Goal: Register for event/course

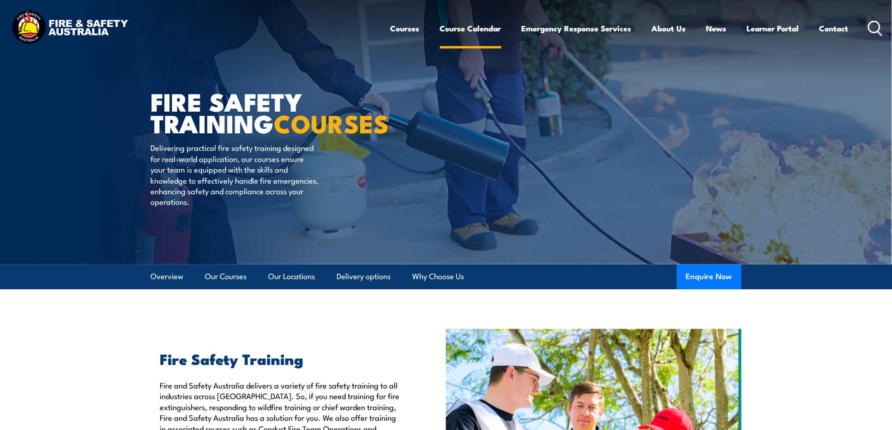
click at [469, 27] on link "Course Calendar" at bounding box center [470, 28] width 61 height 24
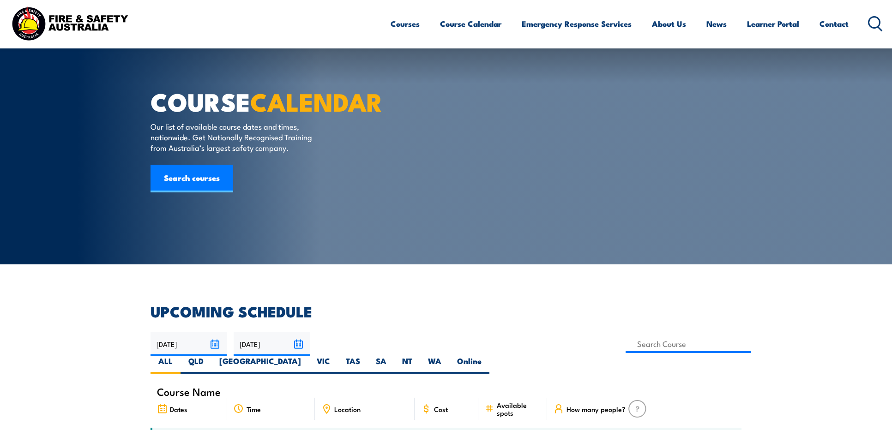
click at [212, 356] on label "QLD" at bounding box center [196, 365] width 31 height 18
click at [210, 356] on input "QLD" at bounding box center [207, 359] width 6 height 6
radio input "true"
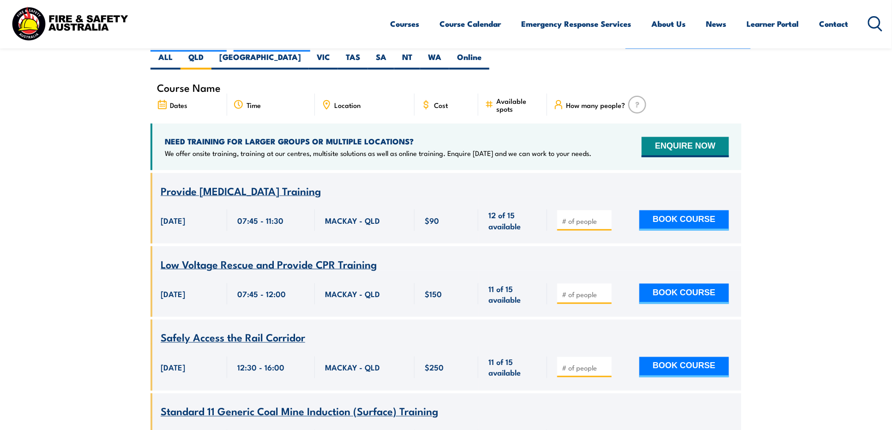
scroll to position [253, 0]
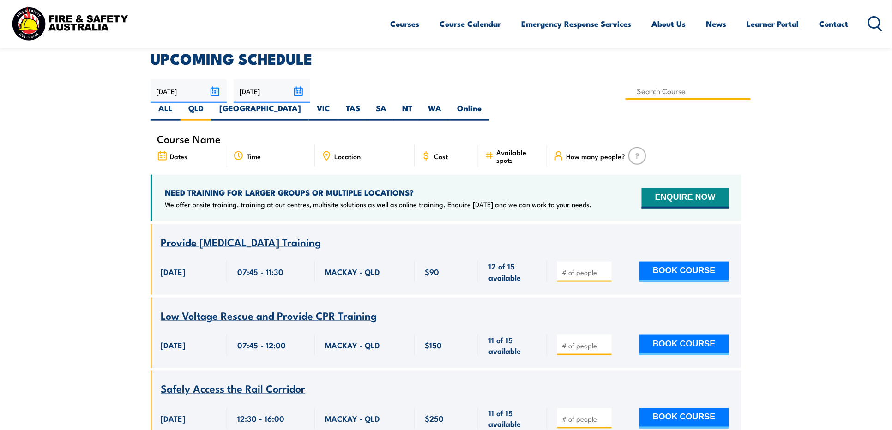
click at [626, 87] on input at bounding box center [688, 91] width 125 height 18
type input "QLD Health & Safety Representative Initial 5 Day Training"
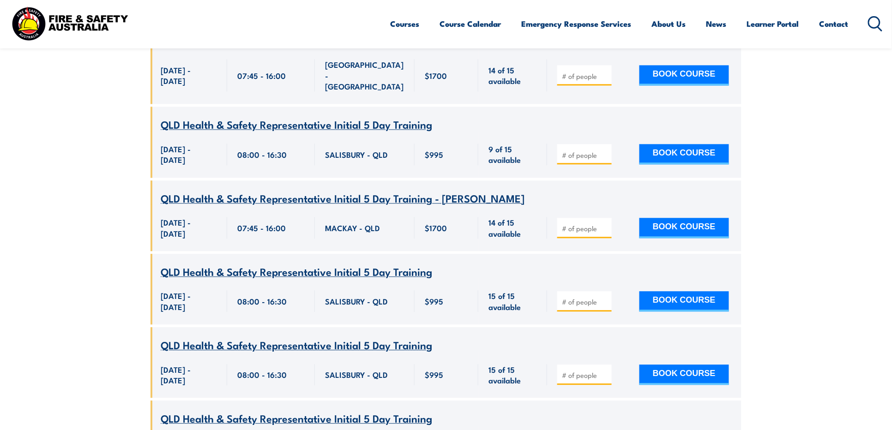
scroll to position [715, 0]
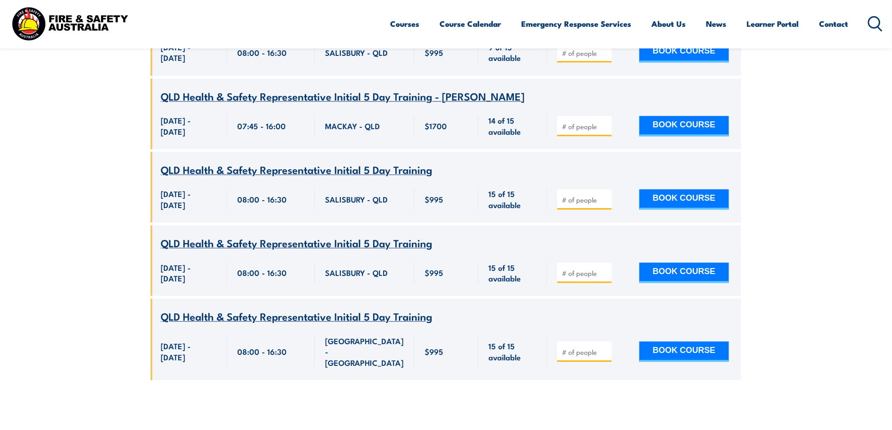
drag, startPoint x: 635, startPoint y: 224, endPoint x: 632, endPoint y: 231, distance: 7.5
click at [634, 250] on div "BOOK COURSE" at bounding box center [644, 273] width 194 height 47
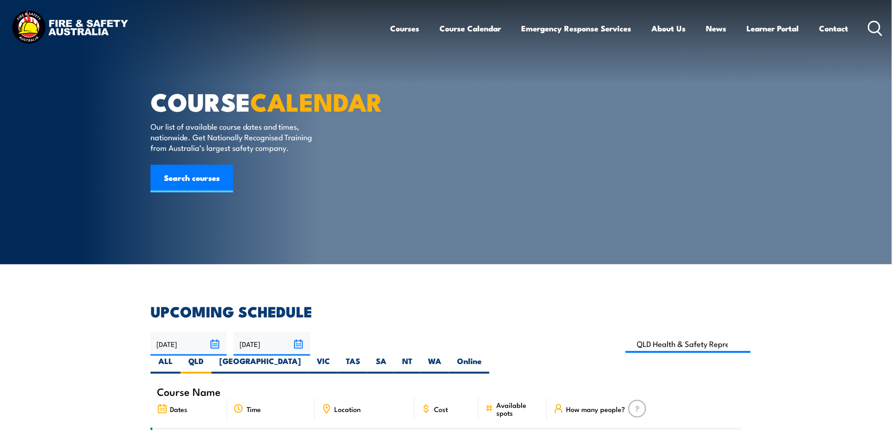
scroll to position [205, 0]
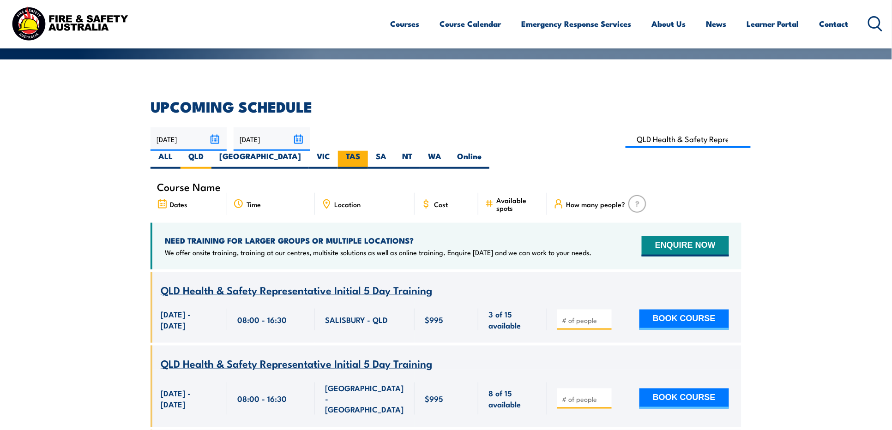
click at [368, 151] on label "TAS" at bounding box center [353, 160] width 30 height 18
click at [366, 151] on input "TAS" at bounding box center [363, 154] width 6 height 6
radio input "true"
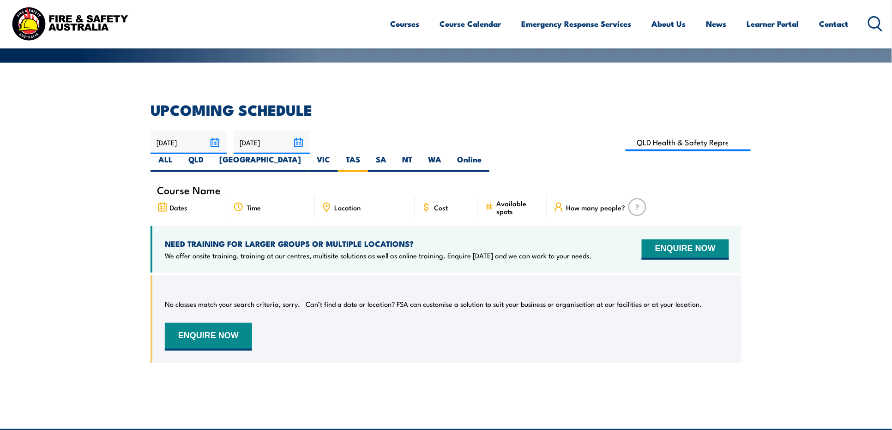
scroll to position [151, 0]
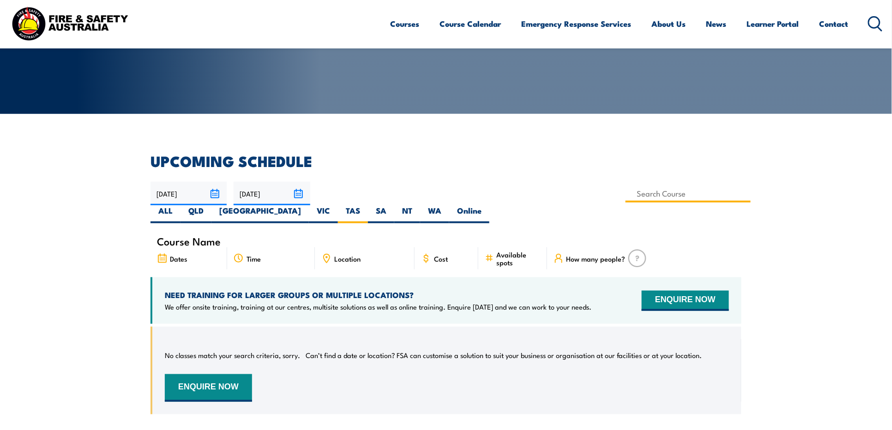
click at [626, 195] on input at bounding box center [688, 194] width 125 height 18
type input "TAS Health & Safety Representative Initial 5 Day Training"
